Goal: Task Accomplishment & Management: Complete application form

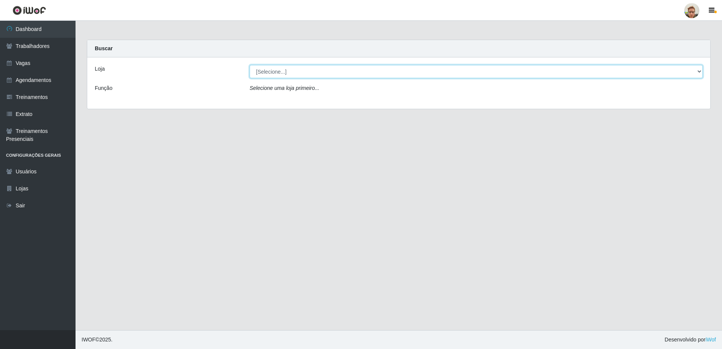
click at [287, 77] on select "[Selecione...] [GEOGRAPHIC_DATA][PERSON_NAME]" at bounding box center [476, 71] width 453 height 13
select select "168"
click at [250, 65] on select "[Selecione...] [GEOGRAPHIC_DATA][PERSON_NAME]" at bounding box center [476, 71] width 453 height 13
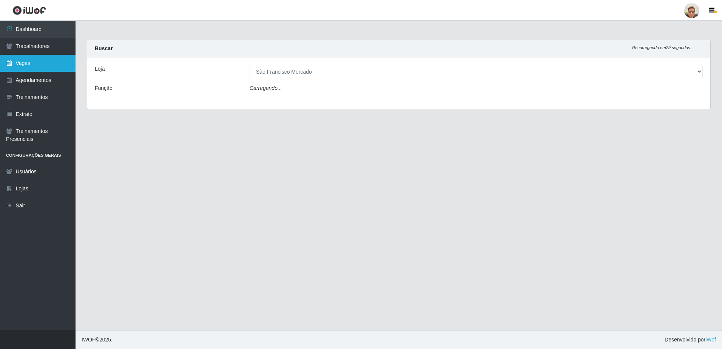
click at [47, 57] on link "Vagas" at bounding box center [38, 63] width 76 height 17
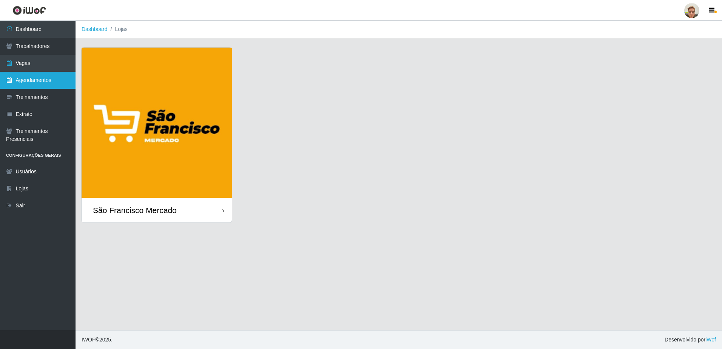
click at [43, 86] on link "Agendamentos" at bounding box center [38, 80] width 76 height 17
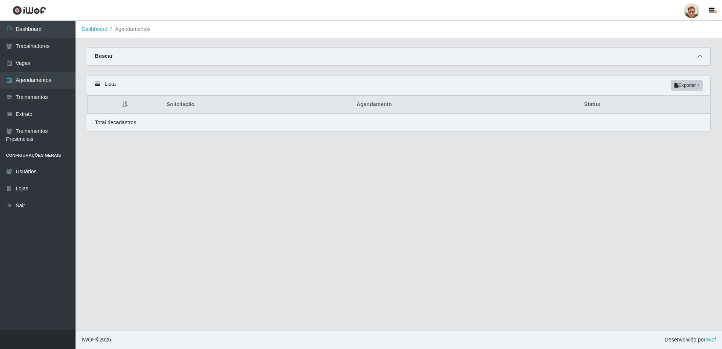
click at [703, 55] on span at bounding box center [699, 56] width 9 height 9
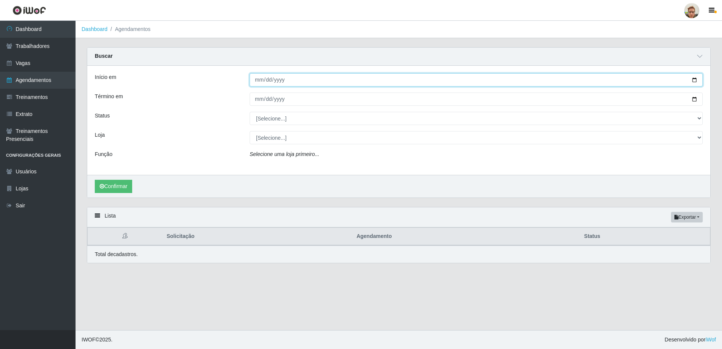
click at [695, 79] on input "Início em" at bounding box center [476, 79] width 453 height 13
click at [693, 79] on input "[DATE]" at bounding box center [476, 79] width 453 height 13
type input "[DATE]"
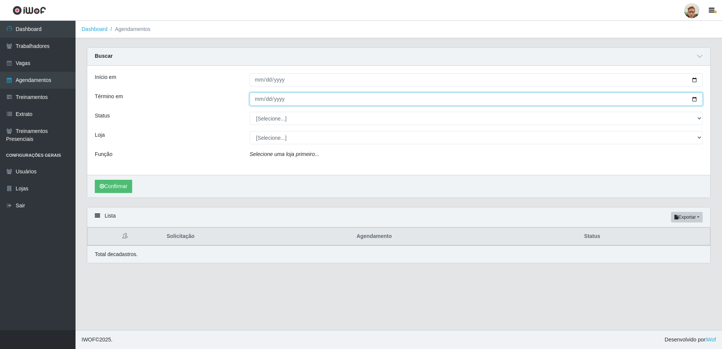
click at [692, 98] on input "Término em" at bounding box center [476, 98] width 453 height 13
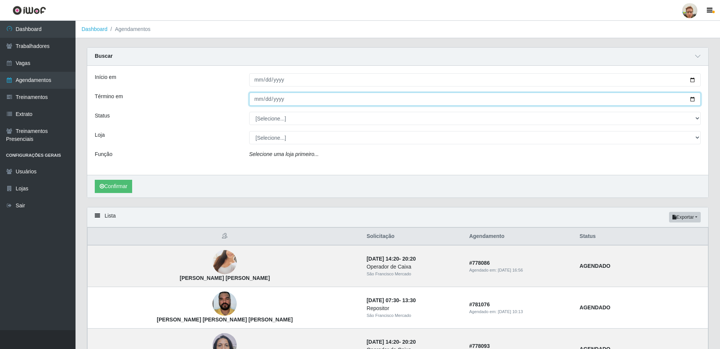
type input "[DATE]"
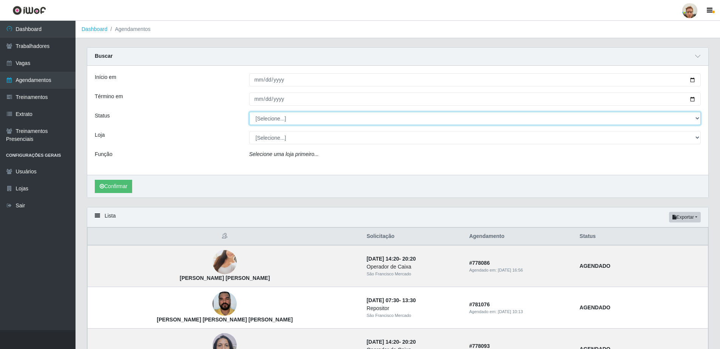
click at [307, 121] on select "[Selecione...] AGENDADO AGUARDANDO LIBERAR EM ANDAMENTO EM REVISÃO FINALIZADO C…" at bounding box center [475, 118] width 452 height 13
select select "AGENDADO"
click at [249, 112] on select "[Selecione...] AGENDADO AGUARDANDO LIBERAR EM ANDAMENTO EM REVISÃO FINALIZADO C…" at bounding box center [475, 118] width 452 height 13
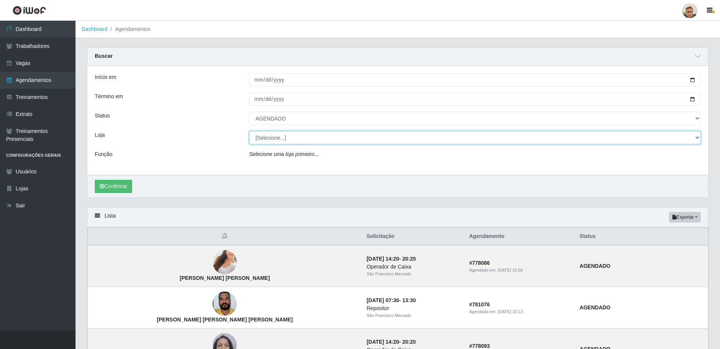
click at [288, 142] on select "[Selecione...] [GEOGRAPHIC_DATA][PERSON_NAME]" at bounding box center [475, 137] width 452 height 13
select select "168"
click at [249, 131] on select "[Selecione...] [GEOGRAPHIC_DATA][PERSON_NAME]" at bounding box center [475, 137] width 452 height 13
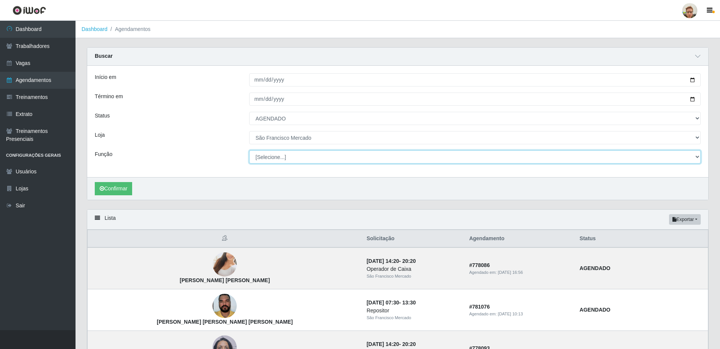
click at [285, 161] on select "[Selecione...] Balconista de Açougue [PERSON_NAME] de Açougue + Balconista de A…" at bounding box center [475, 156] width 452 height 13
select select "24"
click at [249, 151] on select "[Selecione...] Balconista de Açougue [PERSON_NAME] de Açougue + Balconista de A…" at bounding box center [475, 156] width 452 height 13
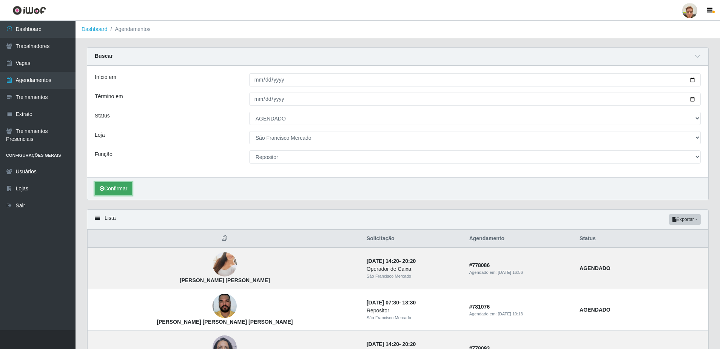
click at [124, 189] on button "Confirmar" at bounding box center [113, 188] width 37 height 13
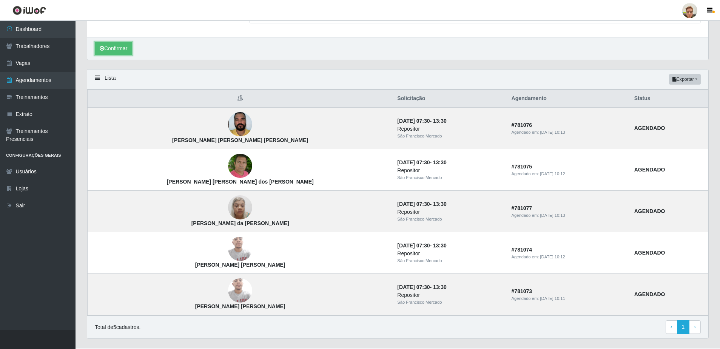
scroll to position [151, 0]
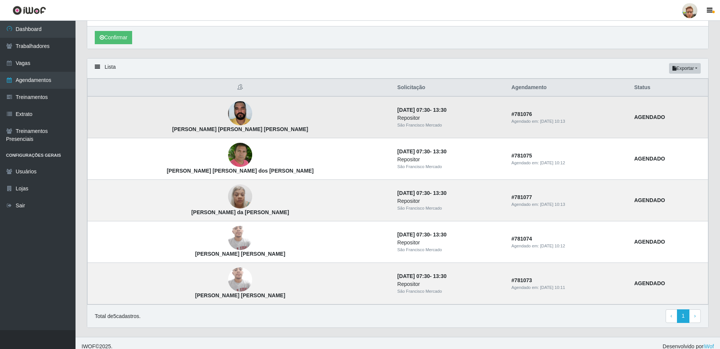
click at [228, 114] on img at bounding box center [240, 113] width 24 height 32
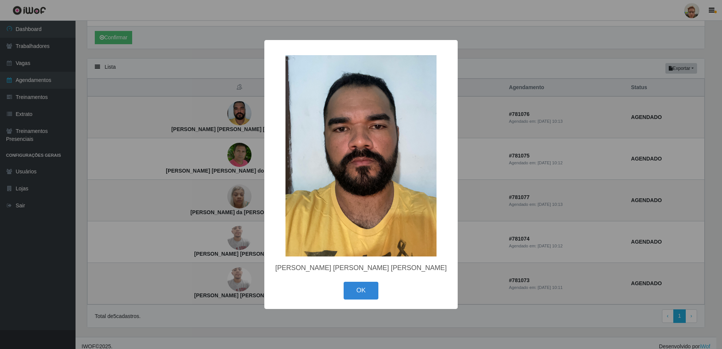
click at [239, 133] on div "× [PERSON_NAME] [PERSON_NAME] [PERSON_NAME] OK Cancel" at bounding box center [361, 174] width 722 height 349
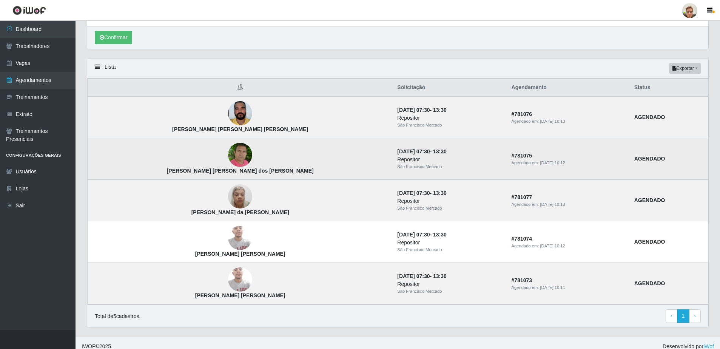
click at [228, 154] on img at bounding box center [240, 154] width 24 height 27
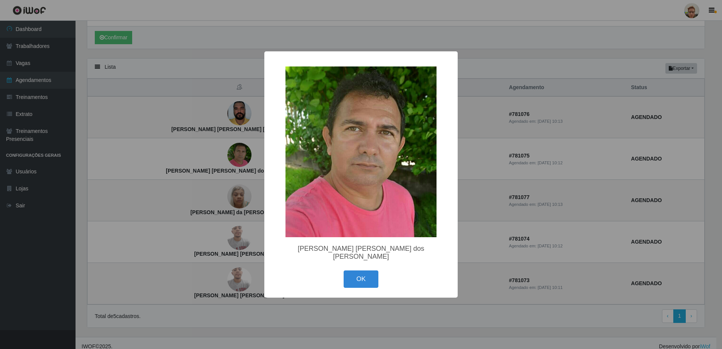
click at [217, 159] on div "× [PERSON_NAME] [PERSON_NAME] dos [PERSON_NAME] OK Cancel" at bounding box center [361, 174] width 722 height 349
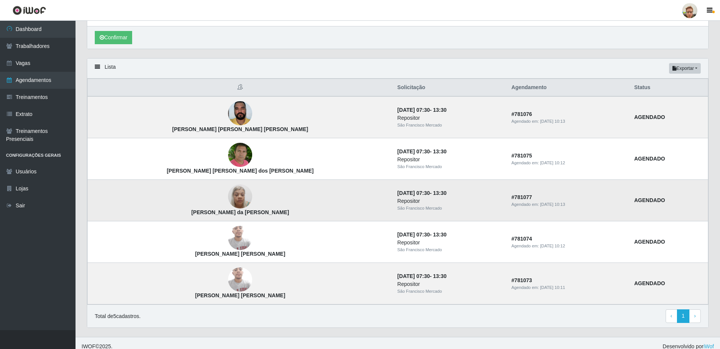
click at [228, 195] on img at bounding box center [240, 196] width 24 height 32
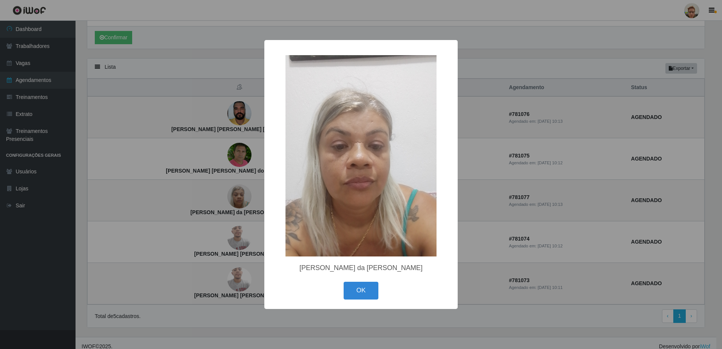
click at [242, 202] on div "× [PERSON_NAME] da [PERSON_NAME] OK Cancel" at bounding box center [361, 174] width 722 height 349
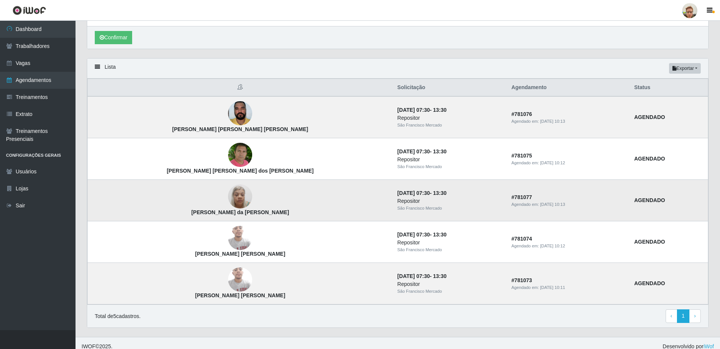
click at [205, 213] on strong "[PERSON_NAME] da [PERSON_NAME]" at bounding box center [240, 212] width 98 height 6
copy strong "[PERSON_NAME] da [PERSON_NAME]"
click at [49, 45] on link "Trabalhadores" at bounding box center [38, 46] width 76 height 17
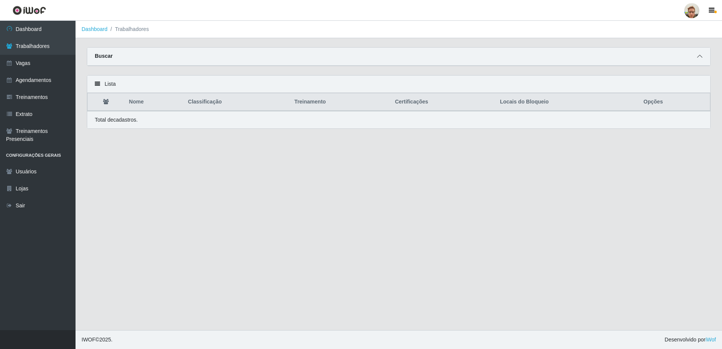
click at [699, 59] on icon at bounding box center [699, 56] width 5 height 5
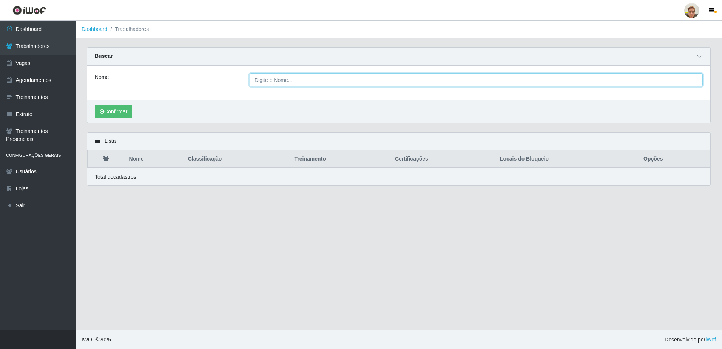
click at [289, 80] on input "Nome" at bounding box center [476, 79] width 453 height 13
paste input "[PERSON_NAME] da [PERSON_NAME]"
type input "[PERSON_NAME] da [PERSON_NAME]"
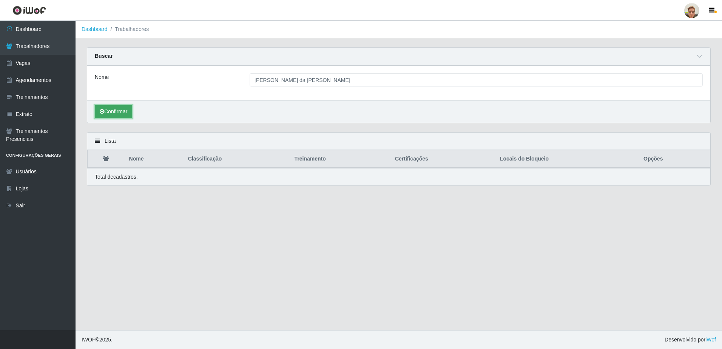
click at [111, 111] on button "Confirmar" at bounding box center [113, 111] width 37 height 13
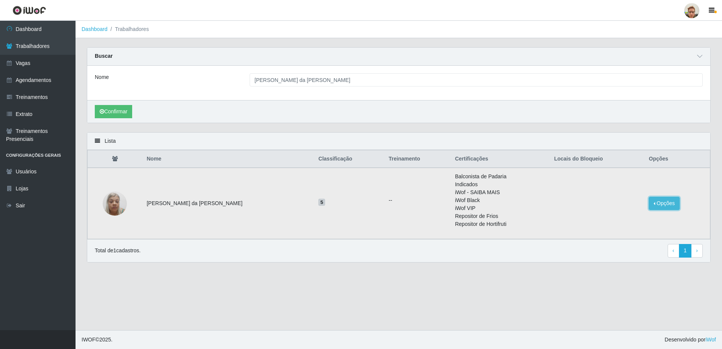
drag, startPoint x: 669, startPoint y: 199, endPoint x: 648, endPoint y: 206, distance: 22.7
click at [670, 200] on button "Opções" at bounding box center [664, 203] width 31 height 13
click at [609, 208] on button "Bloquear - Empresa" at bounding box center [617, 205] width 61 height 16
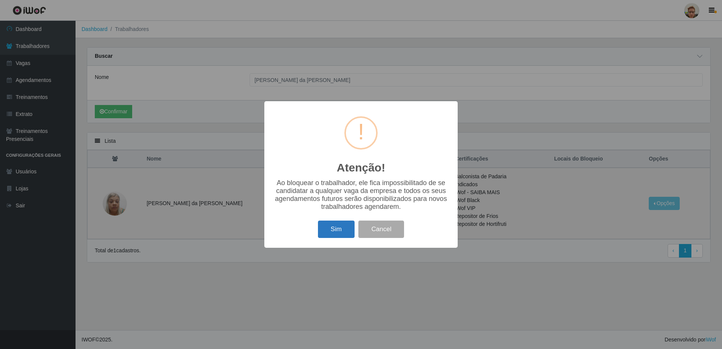
click at [339, 233] on button "Sim" at bounding box center [336, 229] width 37 height 18
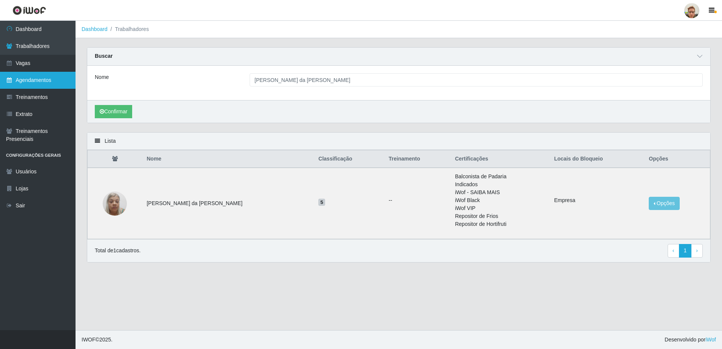
click at [35, 77] on link "Agendamentos" at bounding box center [38, 80] width 76 height 17
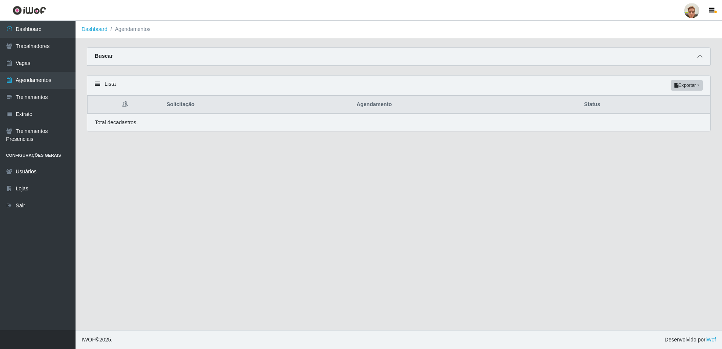
click at [699, 59] on icon at bounding box center [699, 56] width 5 height 5
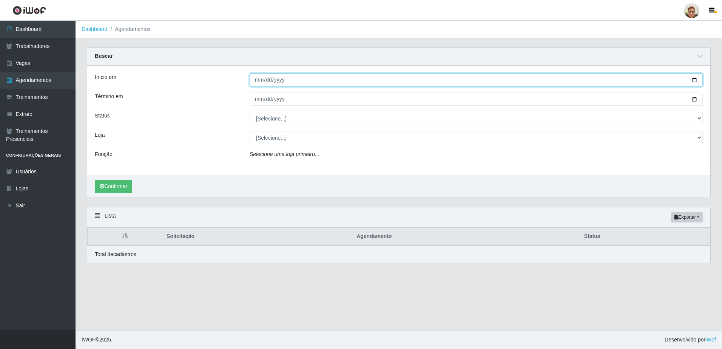
click at [694, 80] on input "Início em" at bounding box center [476, 79] width 453 height 13
type input "[DATE]"
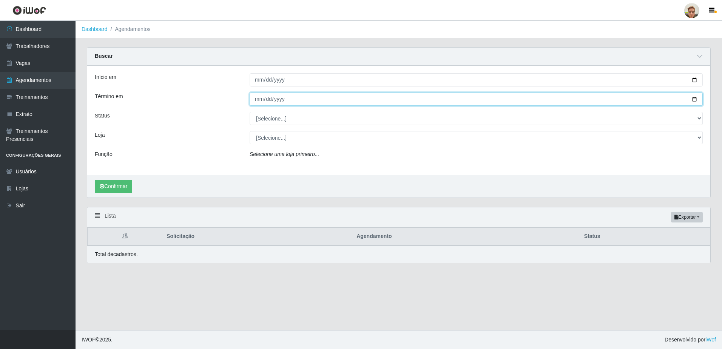
click at [694, 98] on input "Término em" at bounding box center [476, 98] width 453 height 13
type input "[DATE]"
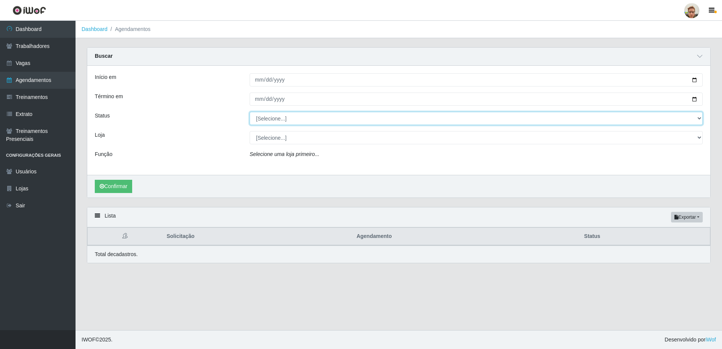
drag, startPoint x: 298, startPoint y: 120, endPoint x: 298, endPoint y: 126, distance: 6.8
click at [298, 120] on select "[Selecione...] AGENDADO AGUARDANDO LIBERAR EM ANDAMENTO EM REVISÃO FINALIZADO C…" at bounding box center [476, 118] width 453 height 13
select select "AGENDADO"
click at [250, 112] on select "[Selecione...] AGENDADO AGUARDANDO LIBERAR EM ANDAMENTO EM REVISÃO FINALIZADO C…" at bounding box center [476, 118] width 453 height 13
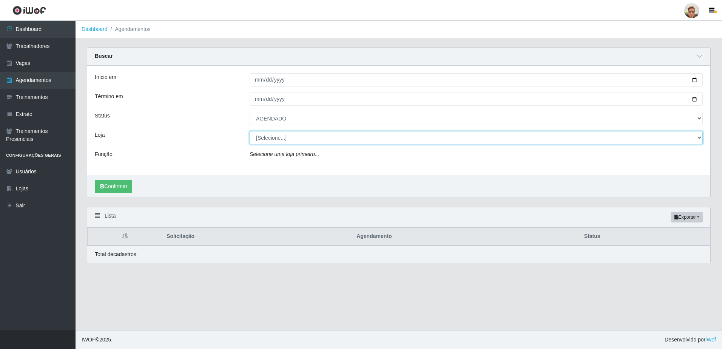
click at [290, 140] on select "[Selecione...] [GEOGRAPHIC_DATA][PERSON_NAME]" at bounding box center [476, 137] width 453 height 13
select select "168"
click at [250, 131] on select "[Selecione...] [GEOGRAPHIC_DATA][PERSON_NAME]" at bounding box center [476, 137] width 453 height 13
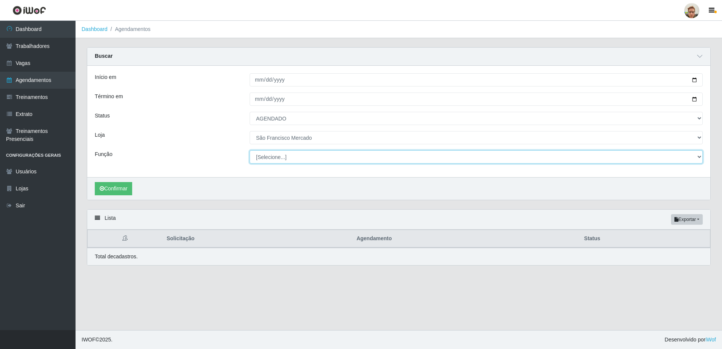
click at [274, 156] on select "[Selecione...] Balconista de Açougue [PERSON_NAME] de Açougue + Balconista de A…" at bounding box center [476, 156] width 453 height 13
select select "24"
click at [250, 151] on select "[Selecione...] Balconista de Açougue [PERSON_NAME] de Açougue + Balconista de A…" at bounding box center [476, 156] width 453 height 13
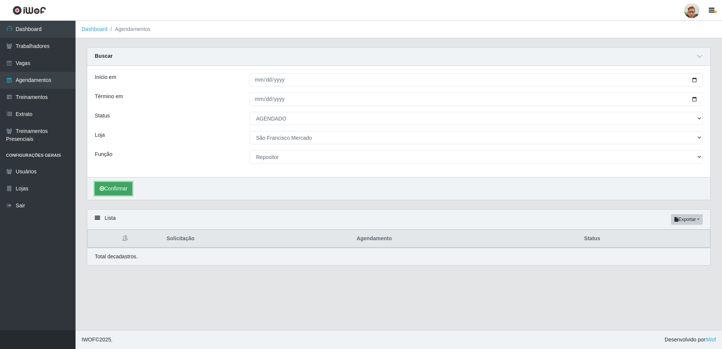
click at [132, 192] on button "Confirmar" at bounding box center [113, 188] width 37 height 13
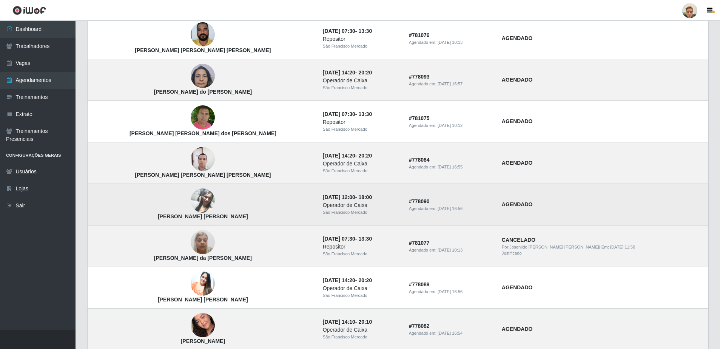
scroll to position [83, 0]
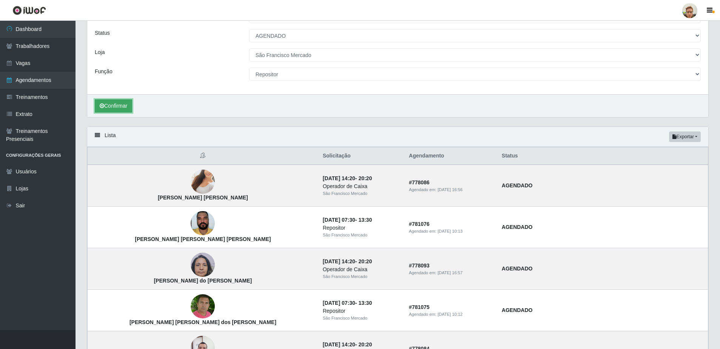
click at [111, 107] on button "Confirmar" at bounding box center [113, 105] width 37 height 13
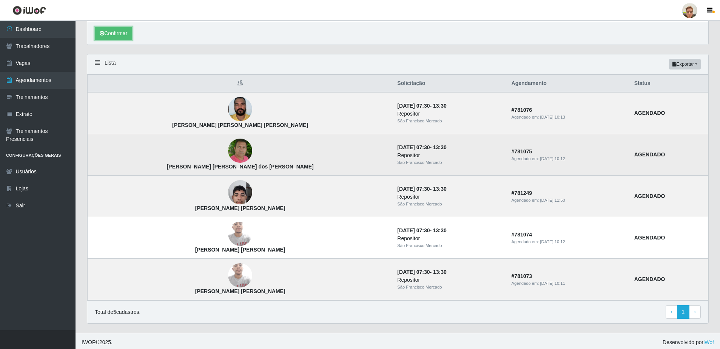
scroll to position [158, 0]
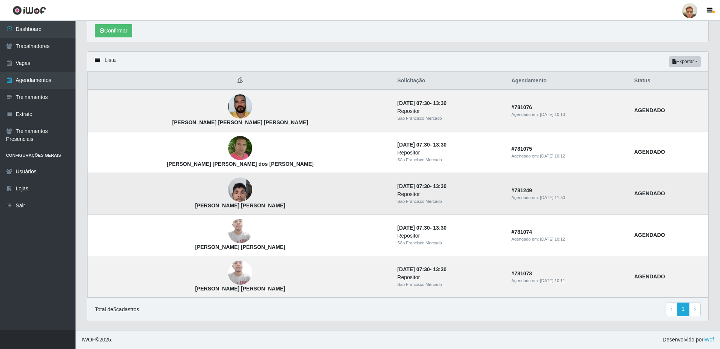
click at [228, 191] on img at bounding box center [240, 190] width 24 height 32
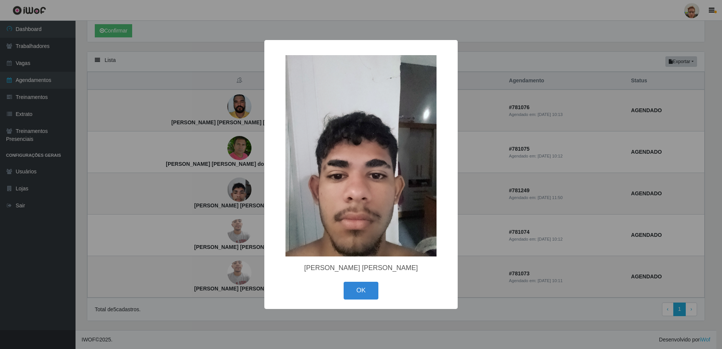
click at [229, 196] on div "× [PERSON_NAME] [PERSON_NAME] OK Cancel" at bounding box center [361, 174] width 722 height 349
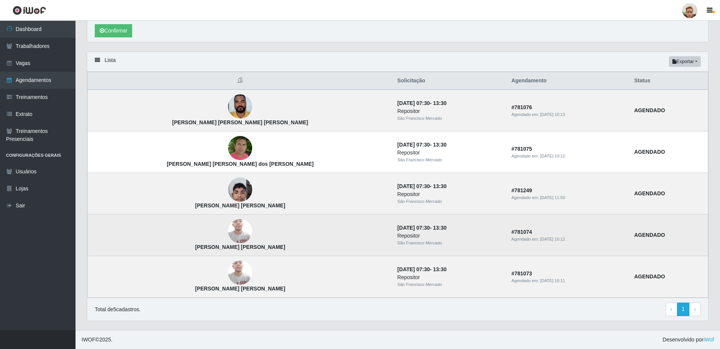
click at [228, 231] on img at bounding box center [240, 231] width 24 height 32
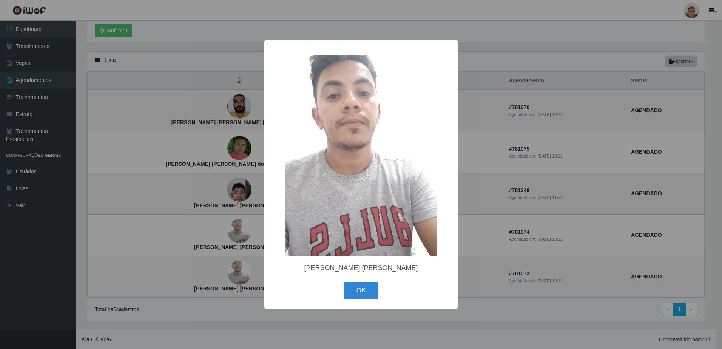
click at [212, 233] on div "× [PERSON_NAME] [PERSON_NAME] OK Cancel" at bounding box center [361, 174] width 722 height 349
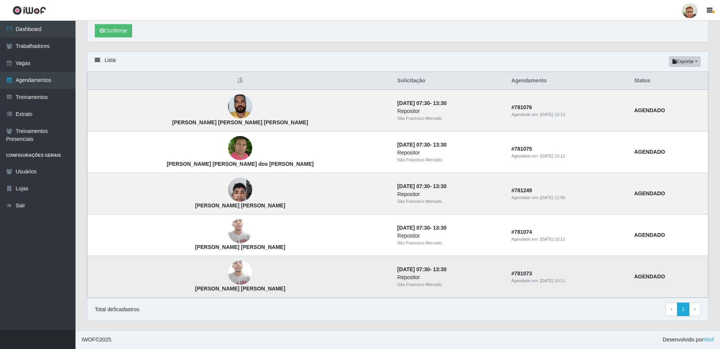
click at [228, 277] on img at bounding box center [240, 273] width 24 height 32
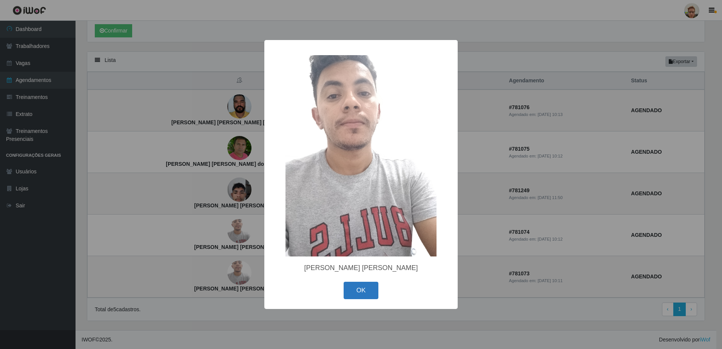
click at [357, 285] on button "OK" at bounding box center [361, 291] width 35 height 18
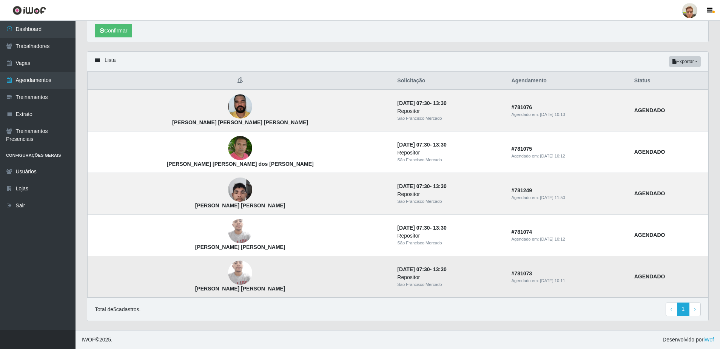
click at [228, 267] on img at bounding box center [240, 273] width 24 height 32
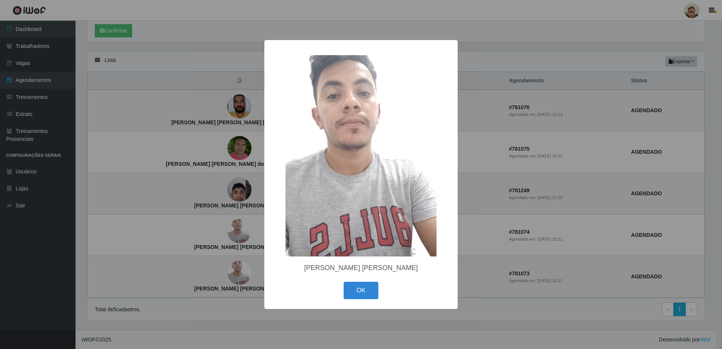
click at [233, 242] on div "× [PERSON_NAME] [PERSON_NAME] OK Cancel" at bounding box center [361, 174] width 722 height 349
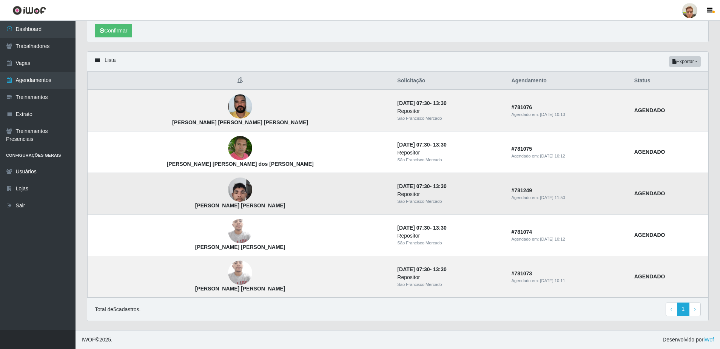
click at [228, 193] on img at bounding box center [240, 190] width 24 height 32
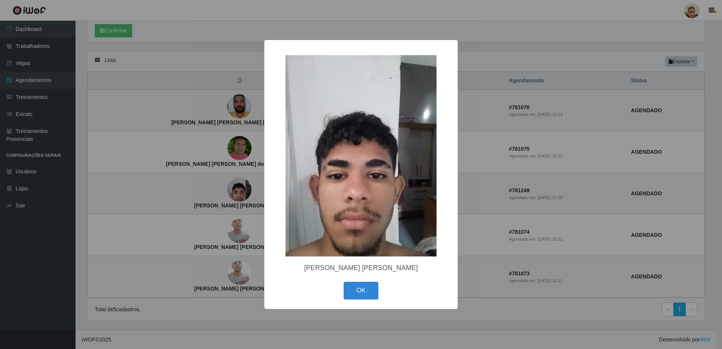
click at [228, 179] on div "× [PERSON_NAME] [PERSON_NAME] OK Cancel" at bounding box center [361, 174] width 722 height 349
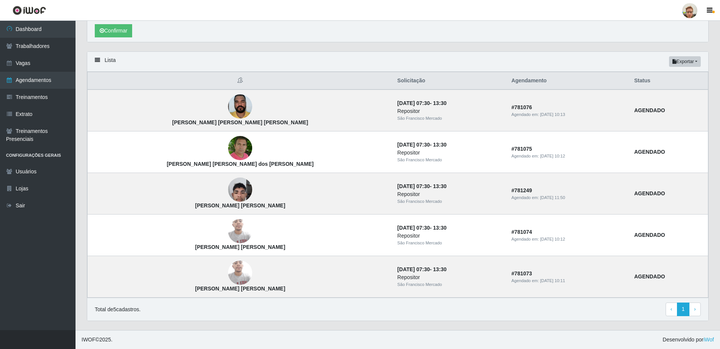
click at [228, 147] on img at bounding box center [240, 147] width 24 height 27
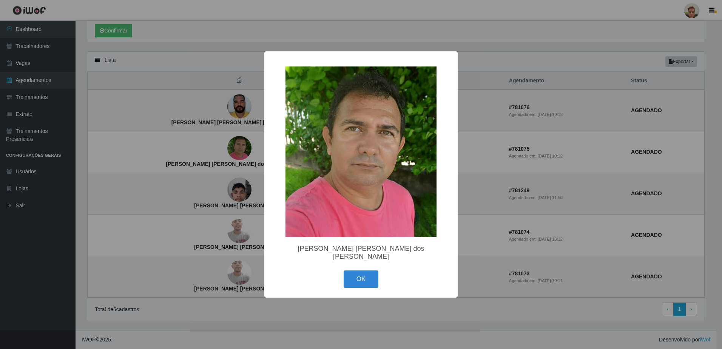
click at [194, 108] on div "× [PERSON_NAME] [PERSON_NAME] dos [PERSON_NAME] OK Cancel" at bounding box center [361, 174] width 722 height 349
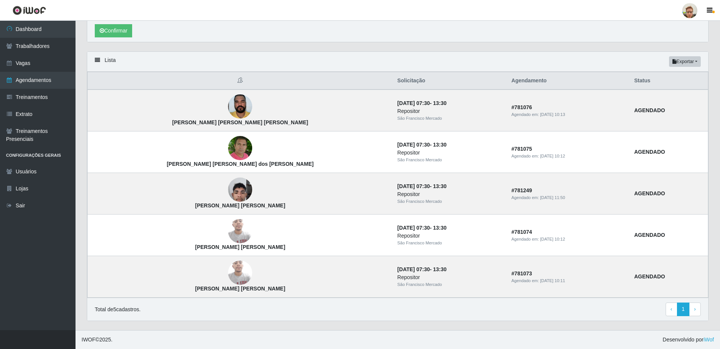
click at [228, 103] on img at bounding box center [240, 107] width 24 height 32
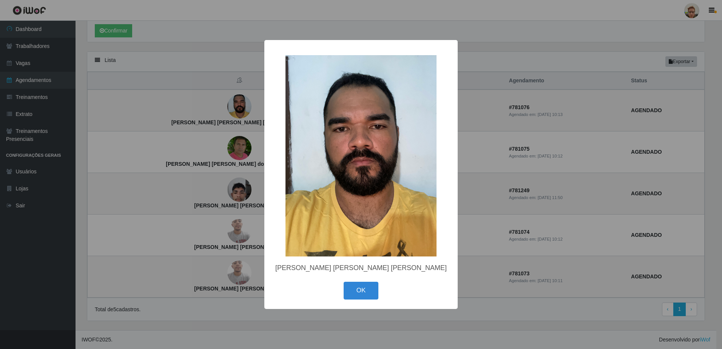
click at [230, 122] on div "× [PERSON_NAME] [PERSON_NAME] [PERSON_NAME] OK Cancel" at bounding box center [361, 174] width 722 height 349
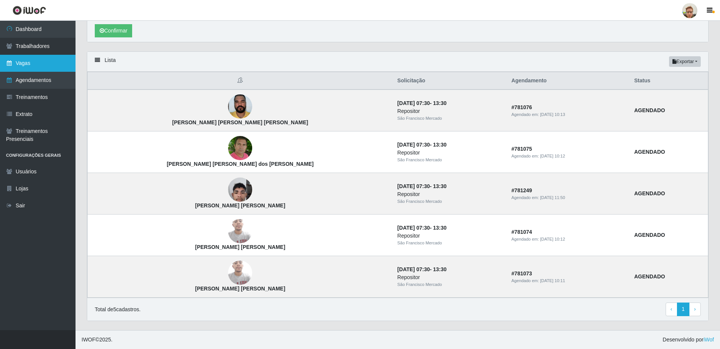
click at [51, 67] on link "Vagas" at bounding box center [38, 63] width 76 height 17
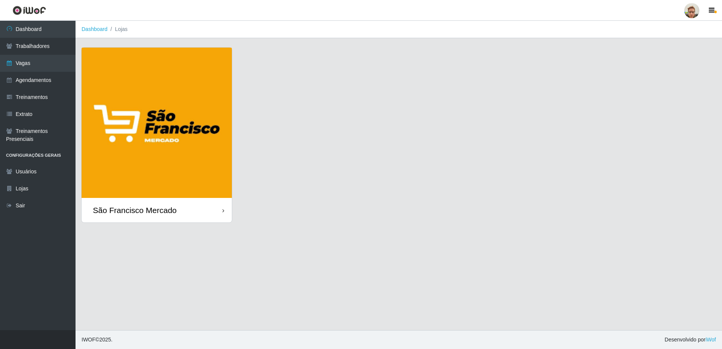
click at [155, 144] on img at bounding box center [157, 123] width 150 height 150
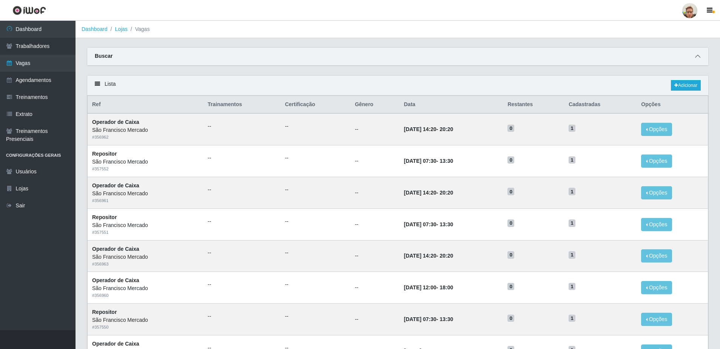
click at [697, 57] on icon at bounding box center [697, 56] width 5 height 5
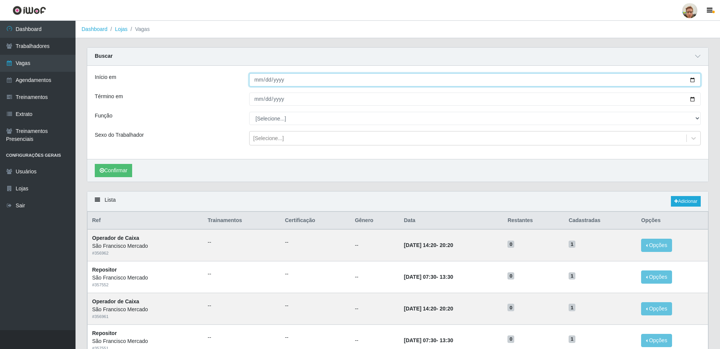
click at [692, 79] on input "Início em" at bounding box center [475, 79] width 452 height 13
type input "[DATE]"
